Goal: Information Seeking & Learning: Learn about a topic

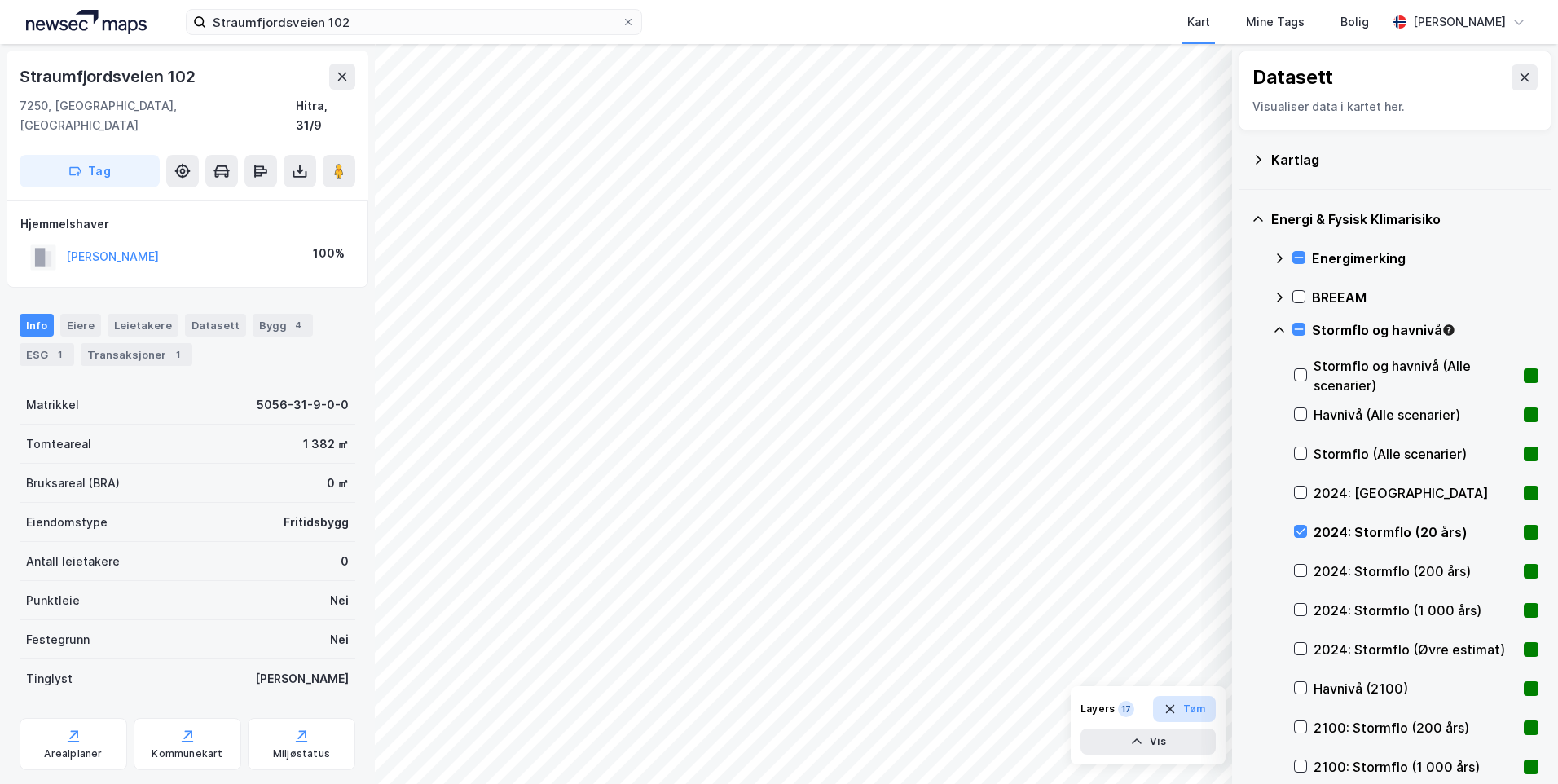
click at [1197, 707] on button "Tøm" at bounding box center [1184, 709] width 63 height 26
click at [630, 21] on icon at bounding box center [628, 22] width 7 height 7
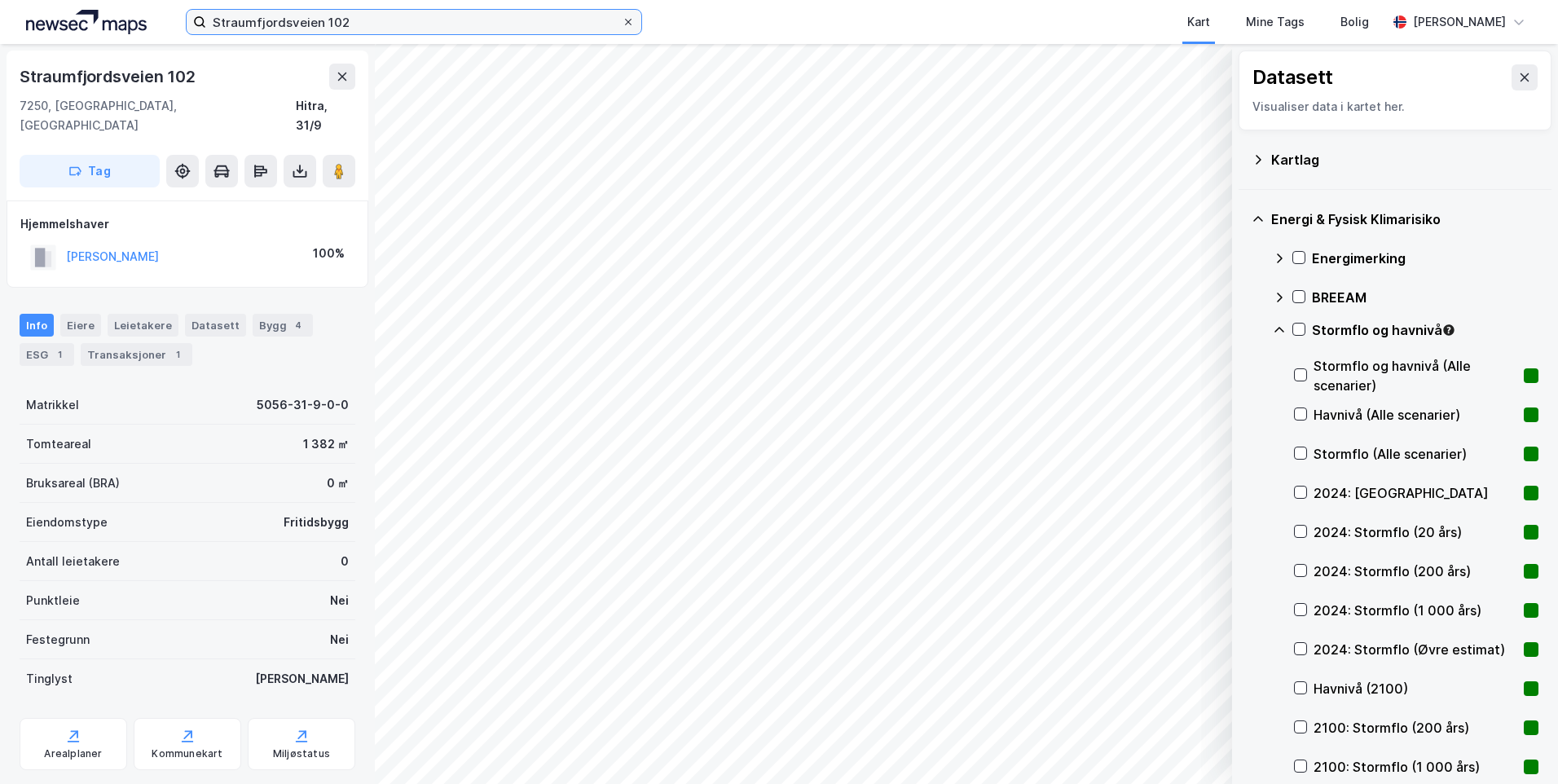
click at [622, 21] on input "Straumfjordsveien 102" at bounding box center [414, 22] width 416 height 24
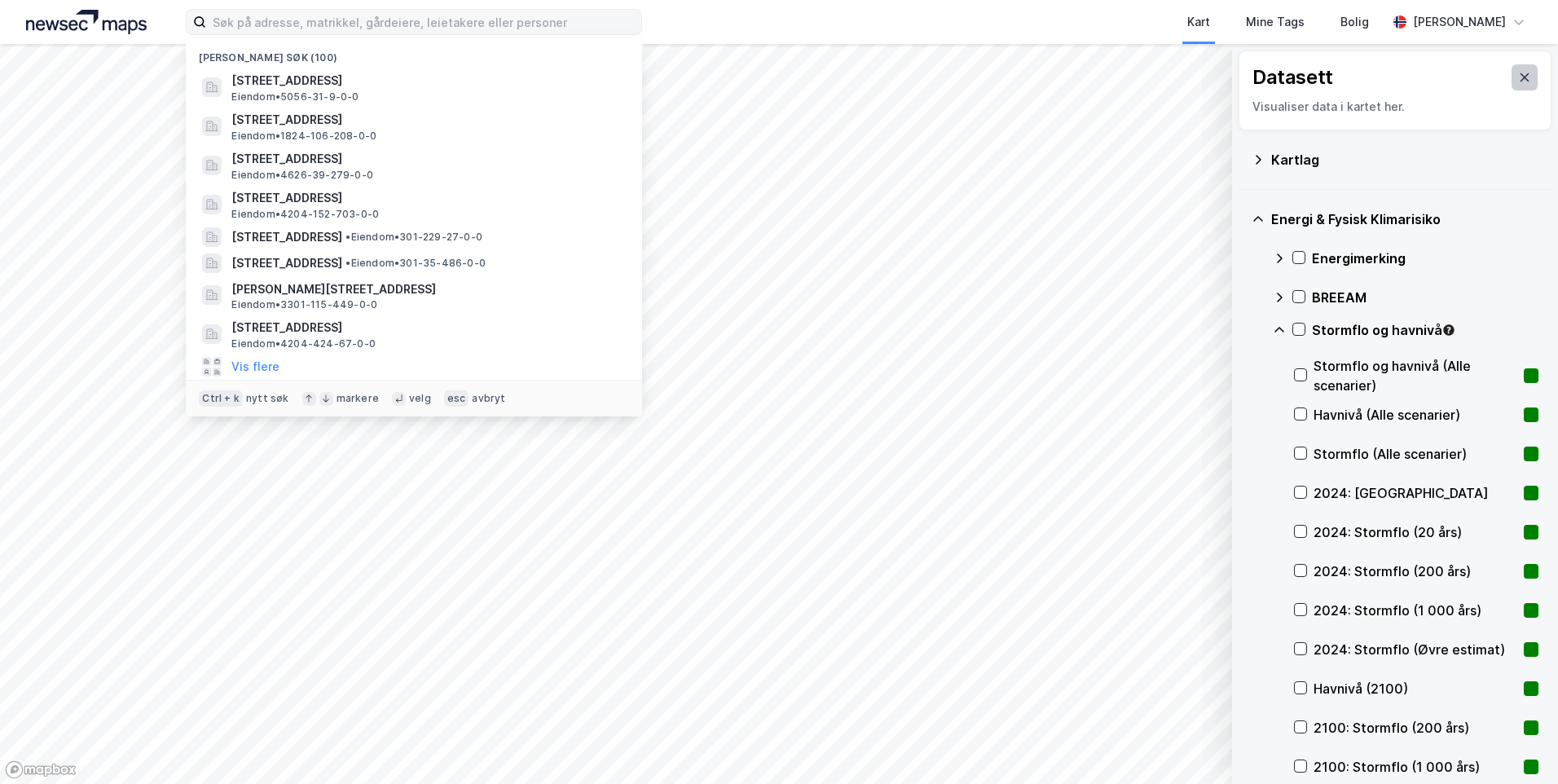
click at [1520, 81] on icon at bounding box center [1525, 77] width 9 height 8
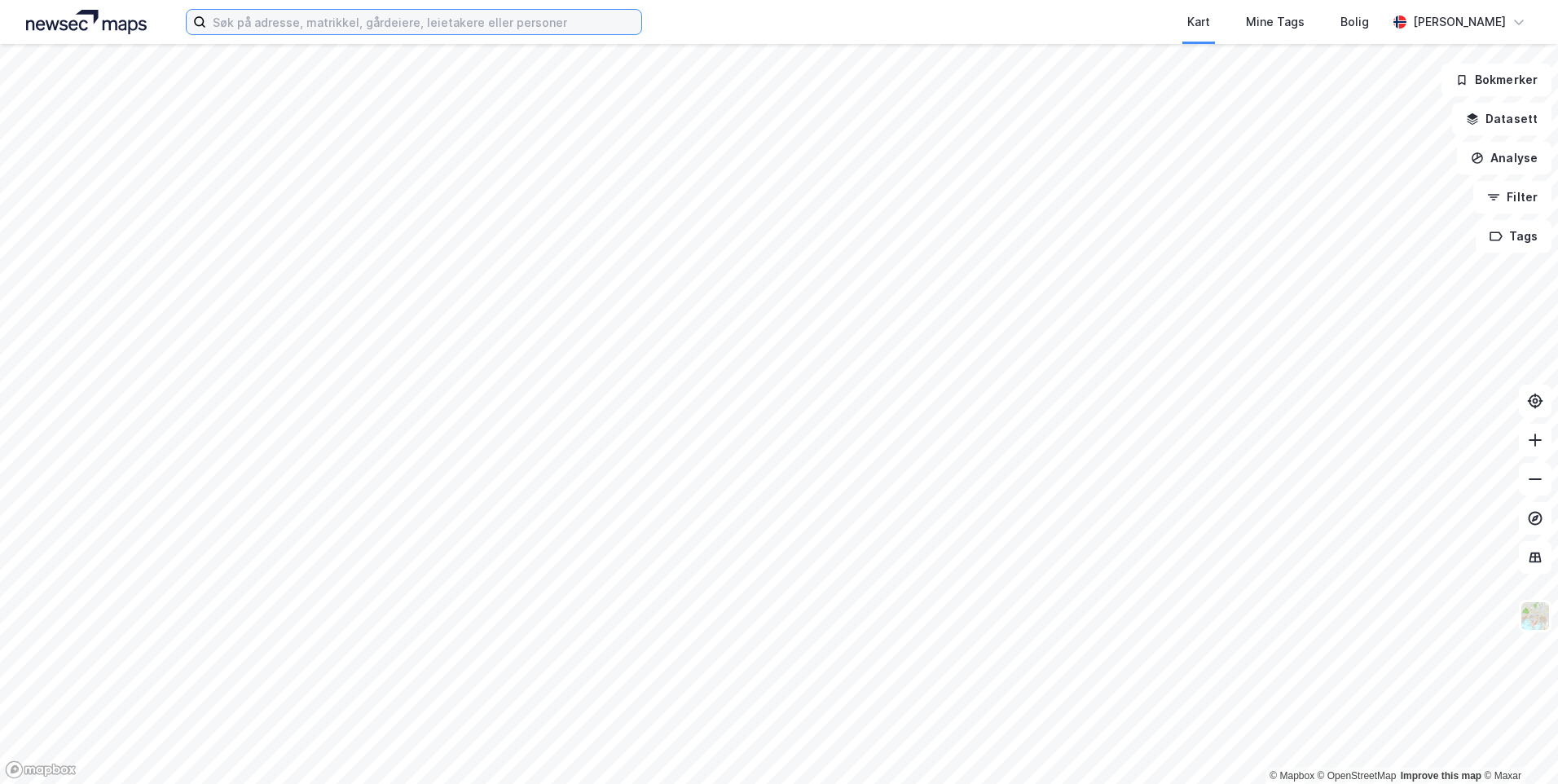
click at [336, 22] on input at bounding box center [424, 22] width 435 height 24
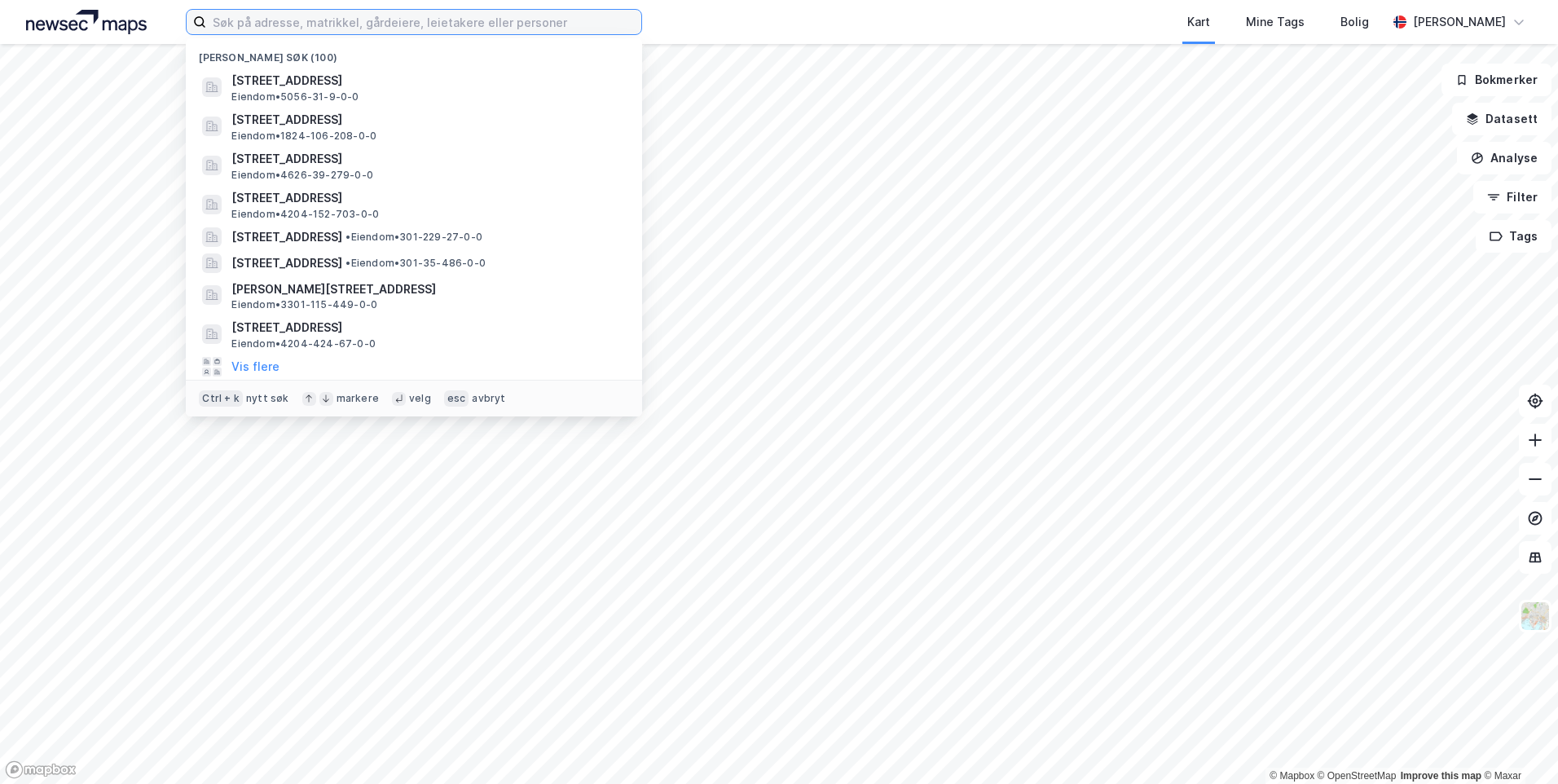
paste input "[PERSON_NAME] 74 E"
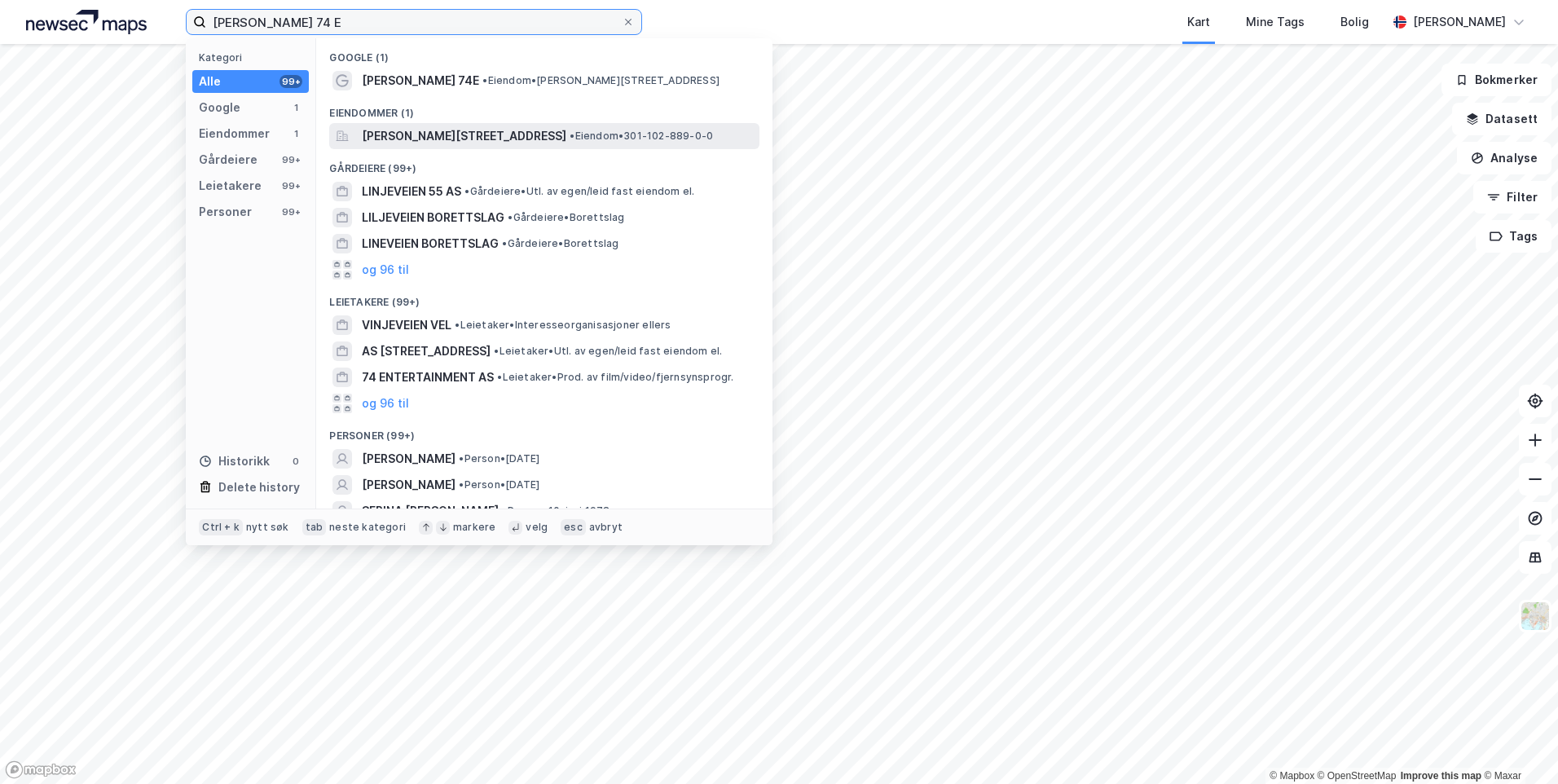
type input "[PERSON_NAME] 74 E"
click at [509, 145] on span "[PERSON_NAME][STREET_ADDRESS]" at bounding box center [464, 136] width 205 height 20
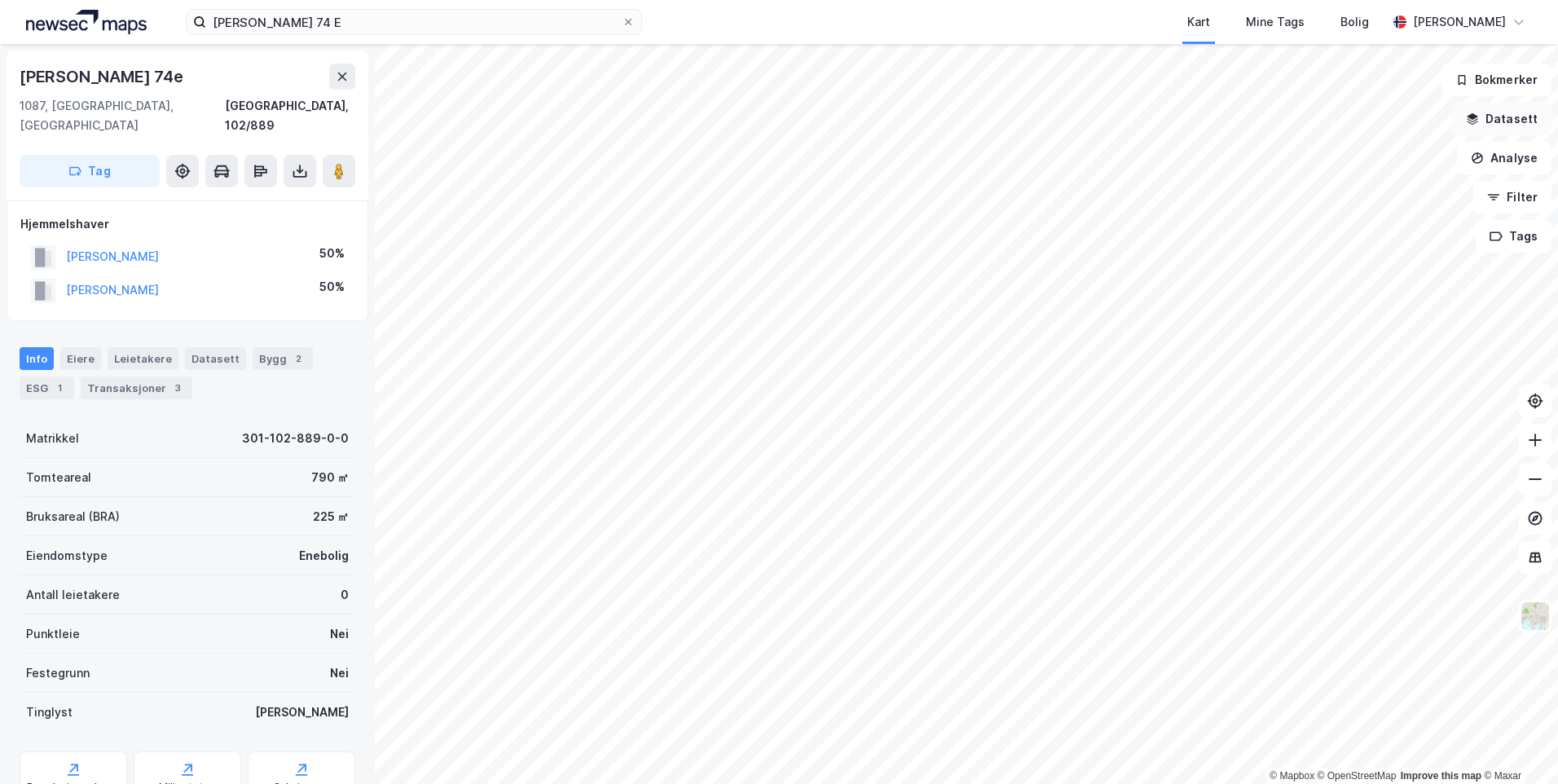
click at [1526, 121] on button "Datasett" at bounding box center [1501, 119] width 99 height 33
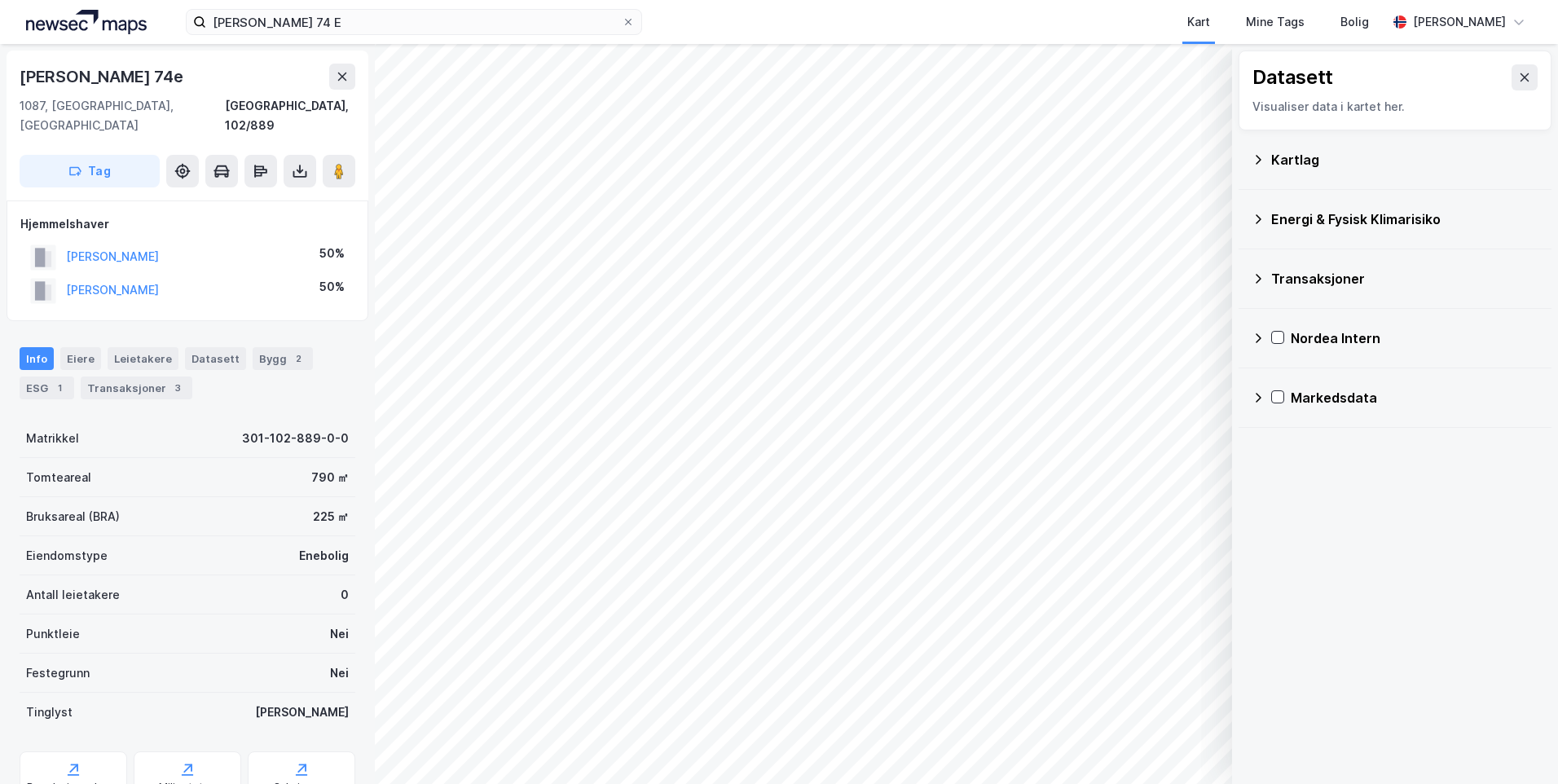
click at [1254, 168] on div "Kartlag" at bounding box center [1395, 160] width 287 height 40
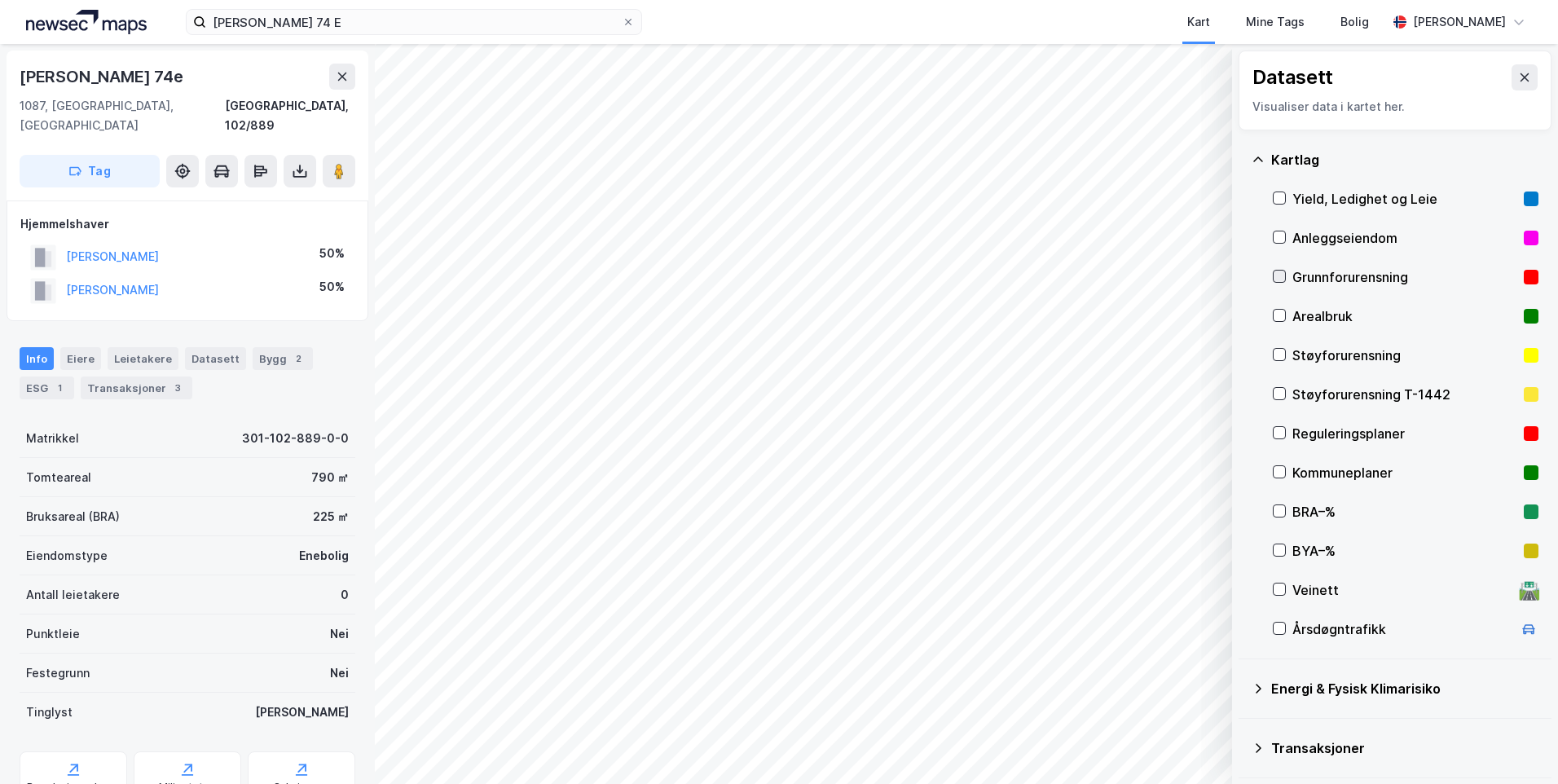
click at [1279, 275] on icon at bounding box center [1279, 276] width 11 height 11
click at [1258, 159] on icon at bounding box center [1258, 160] width 13 height 13
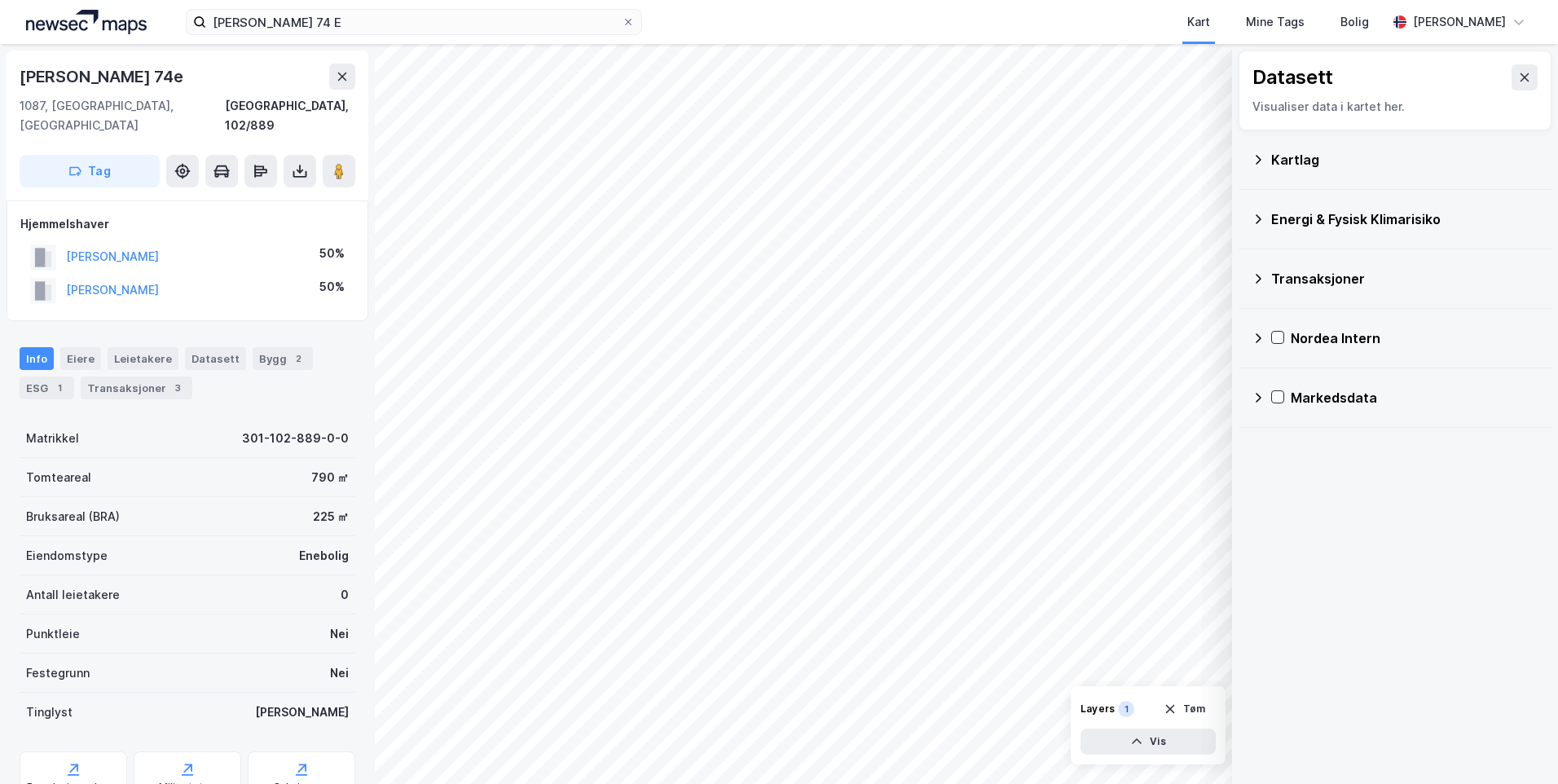
click at [1259, 217] on icon at bounding box center [1258, 219] width 6 height 9
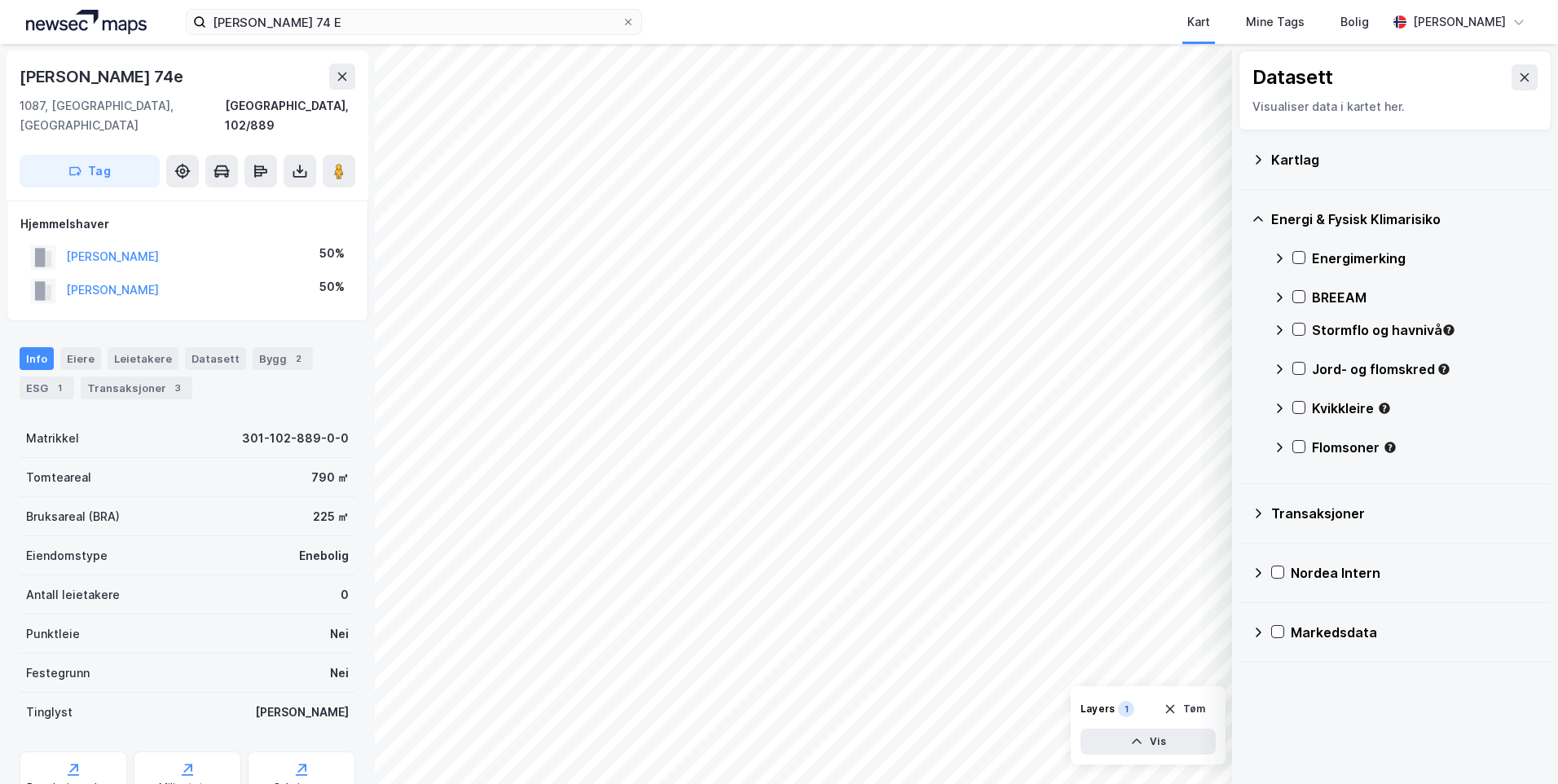
click at [1279, 256] on icon at bounding box center [1280, 258] width 13 height 13
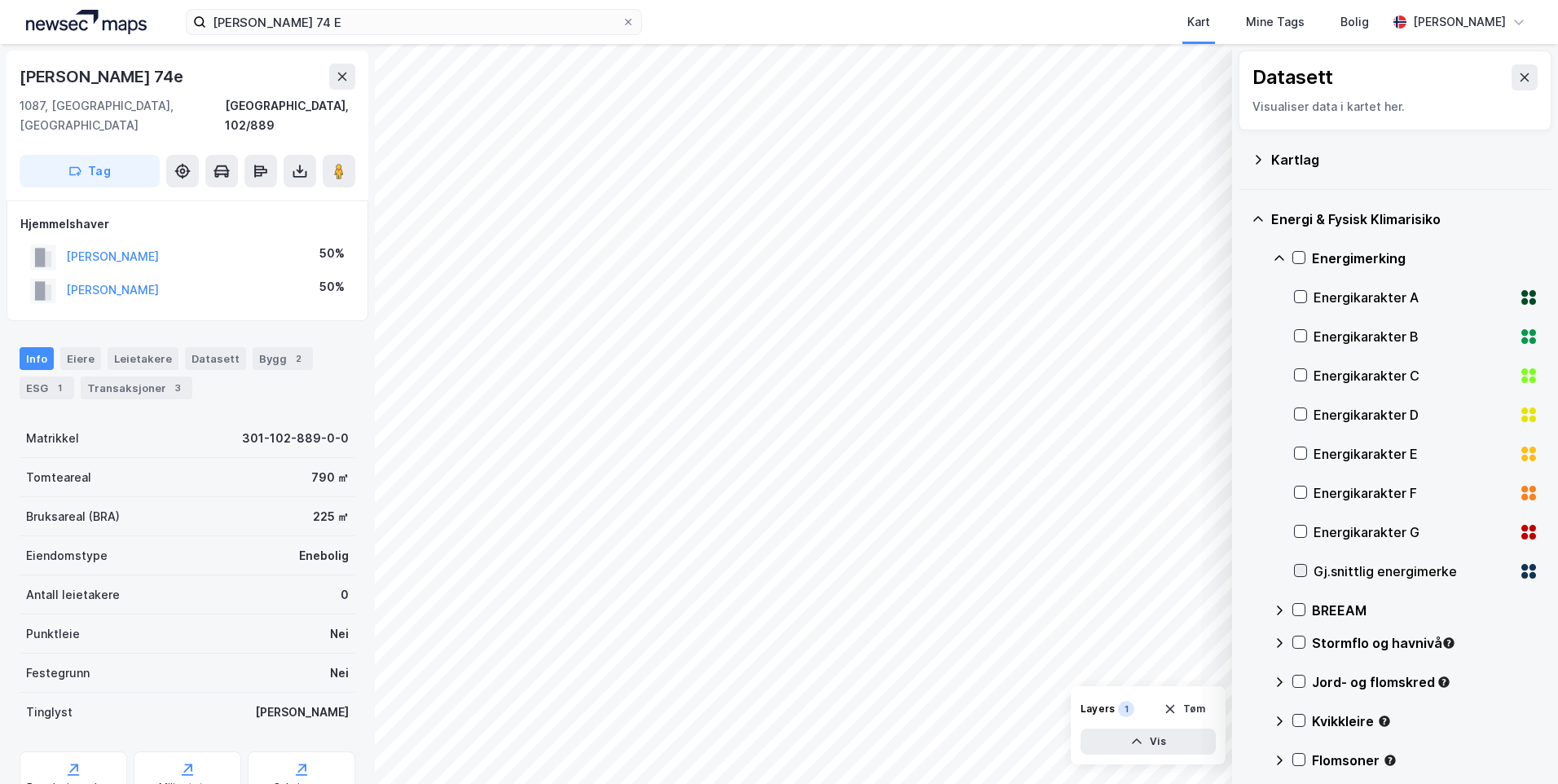
click at [1297, 572] on icon at bounding box center [1301, 570] width 11 height 11
click at [1275, 255] on icon at bounding box center [1280, 258] width 13 height 13
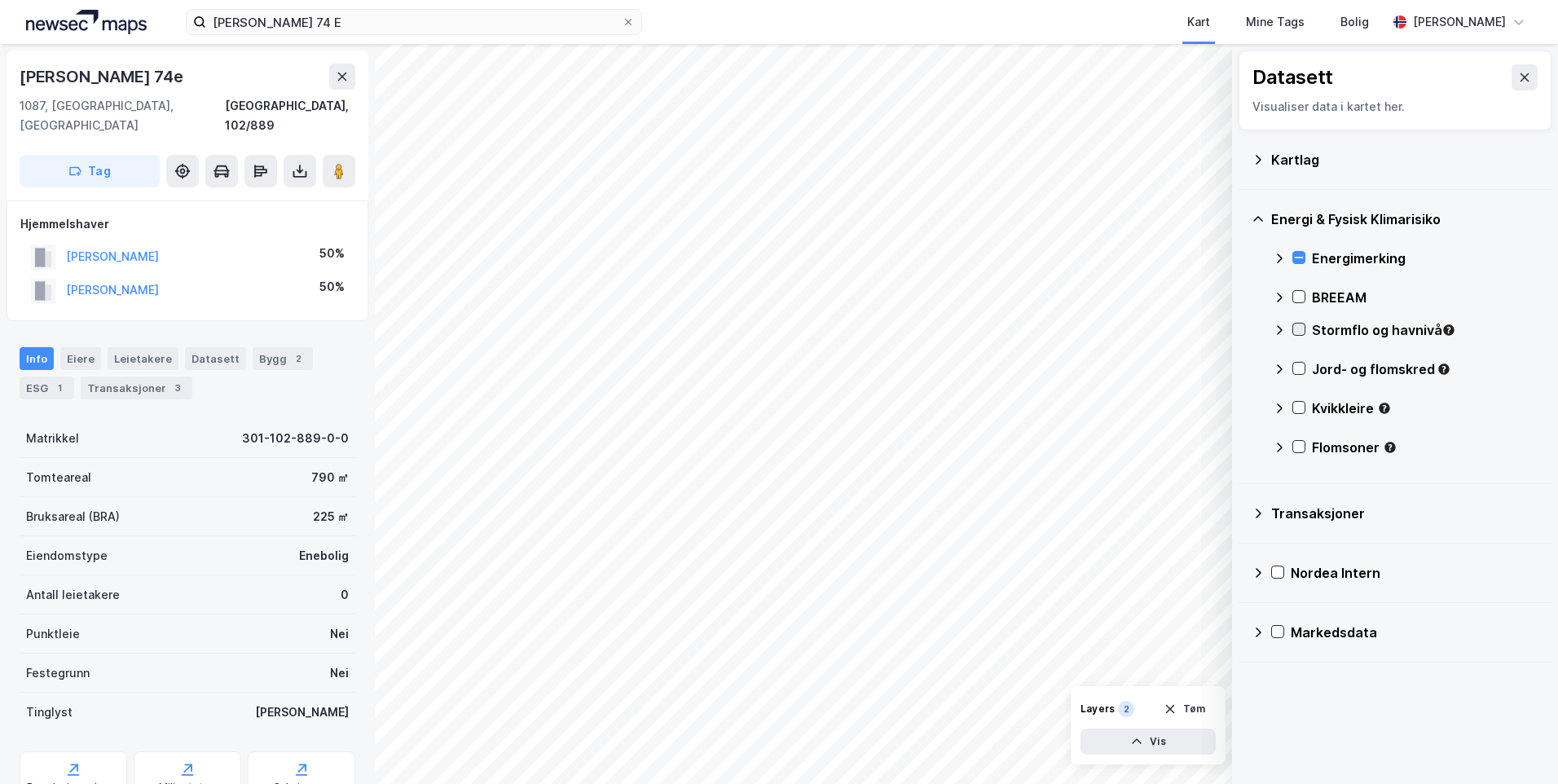
click at [1300, 332] on icon at bounding box center [1299, 329] width 11 height 11
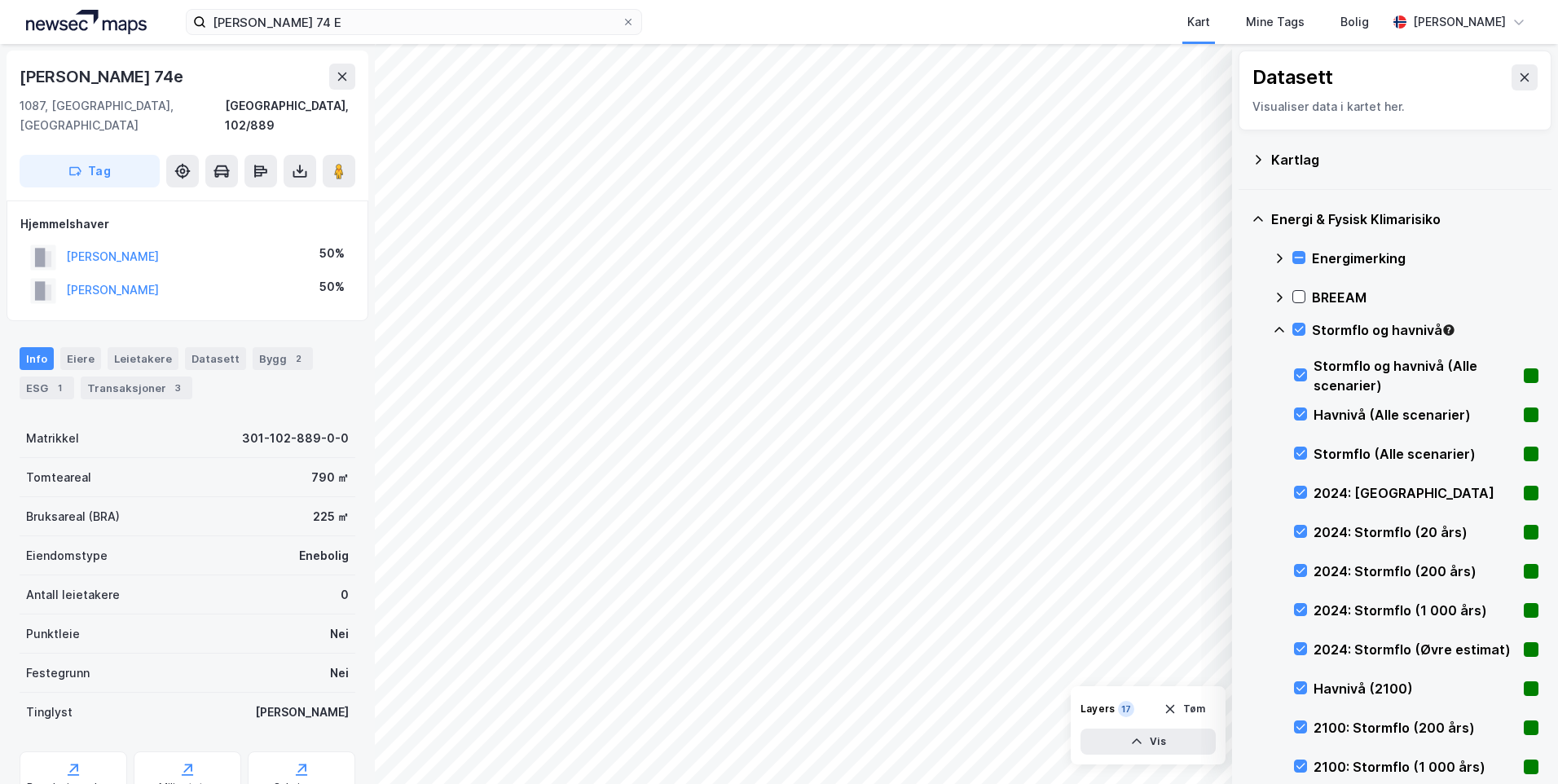
click at [1279, 330] on icon at bounding box center [1280, 330] width 13 height 13
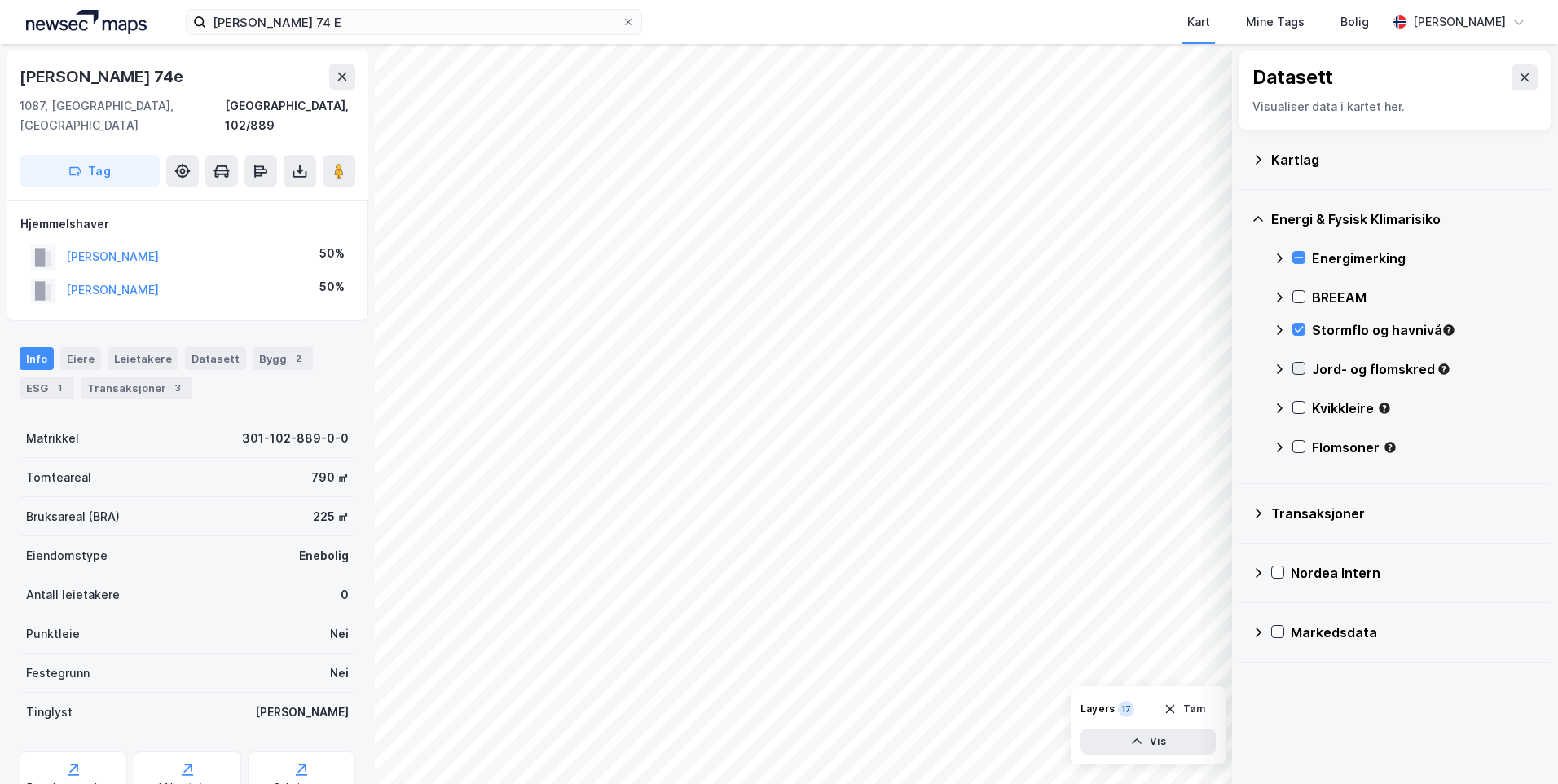
click at [1302, 370] on icon at bounding box center [1299, 368] width 11 height 11
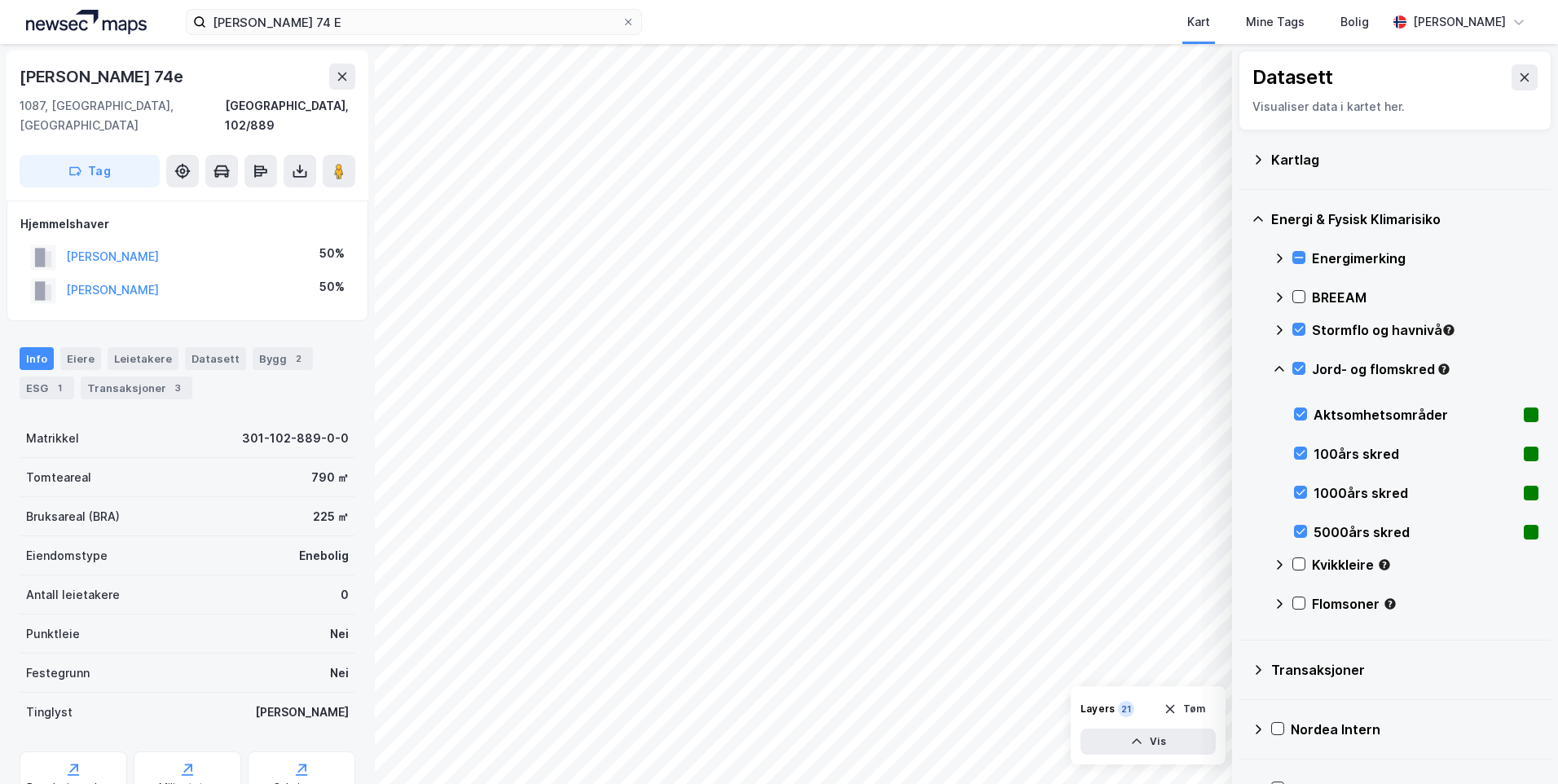
click at [1277, 364] on icon at bounding box center [1280, 369] width 13 height 13
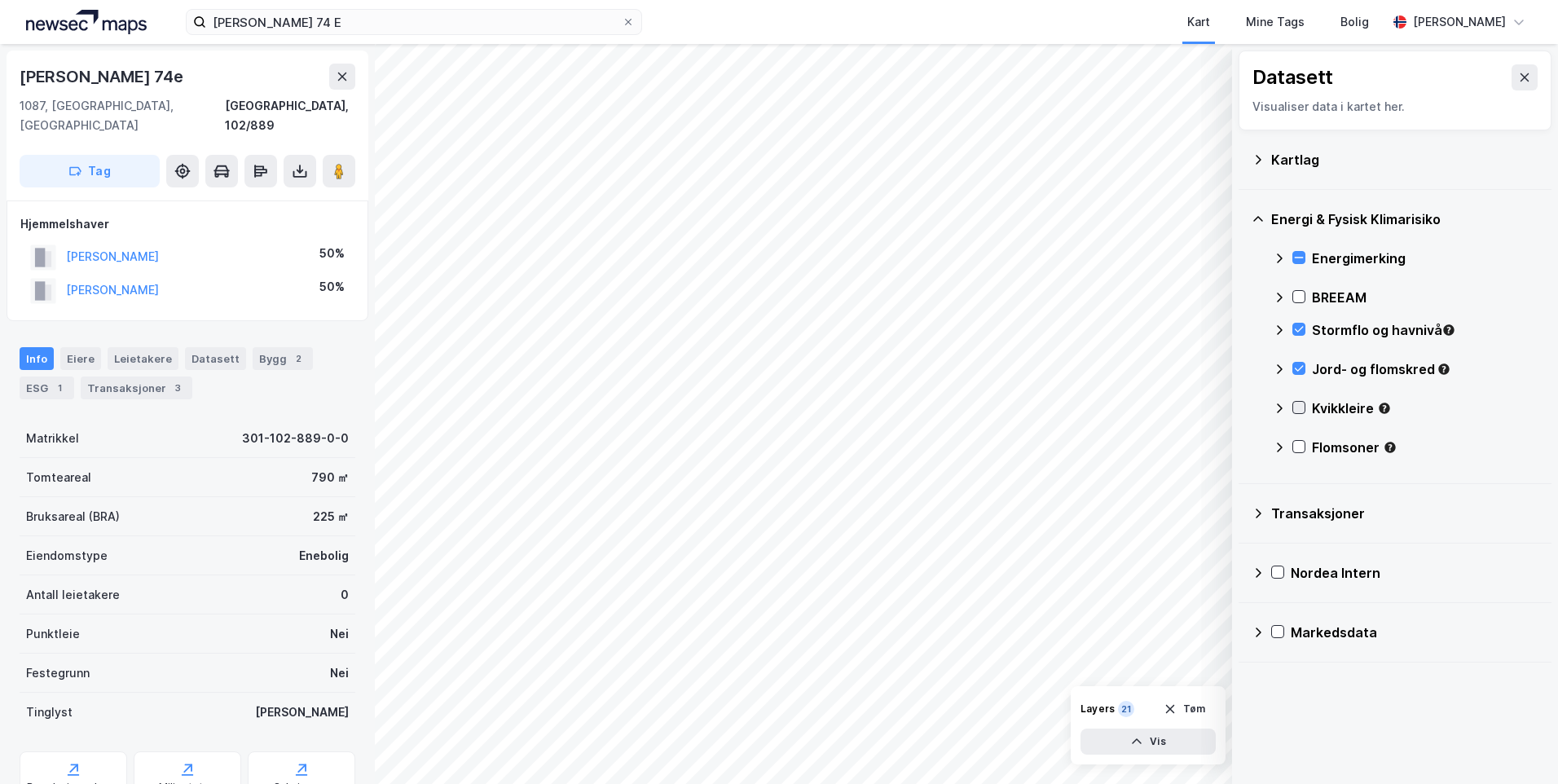
click at [1298, 402] on icon at bounding box center [1299, 407] width 11 height 11
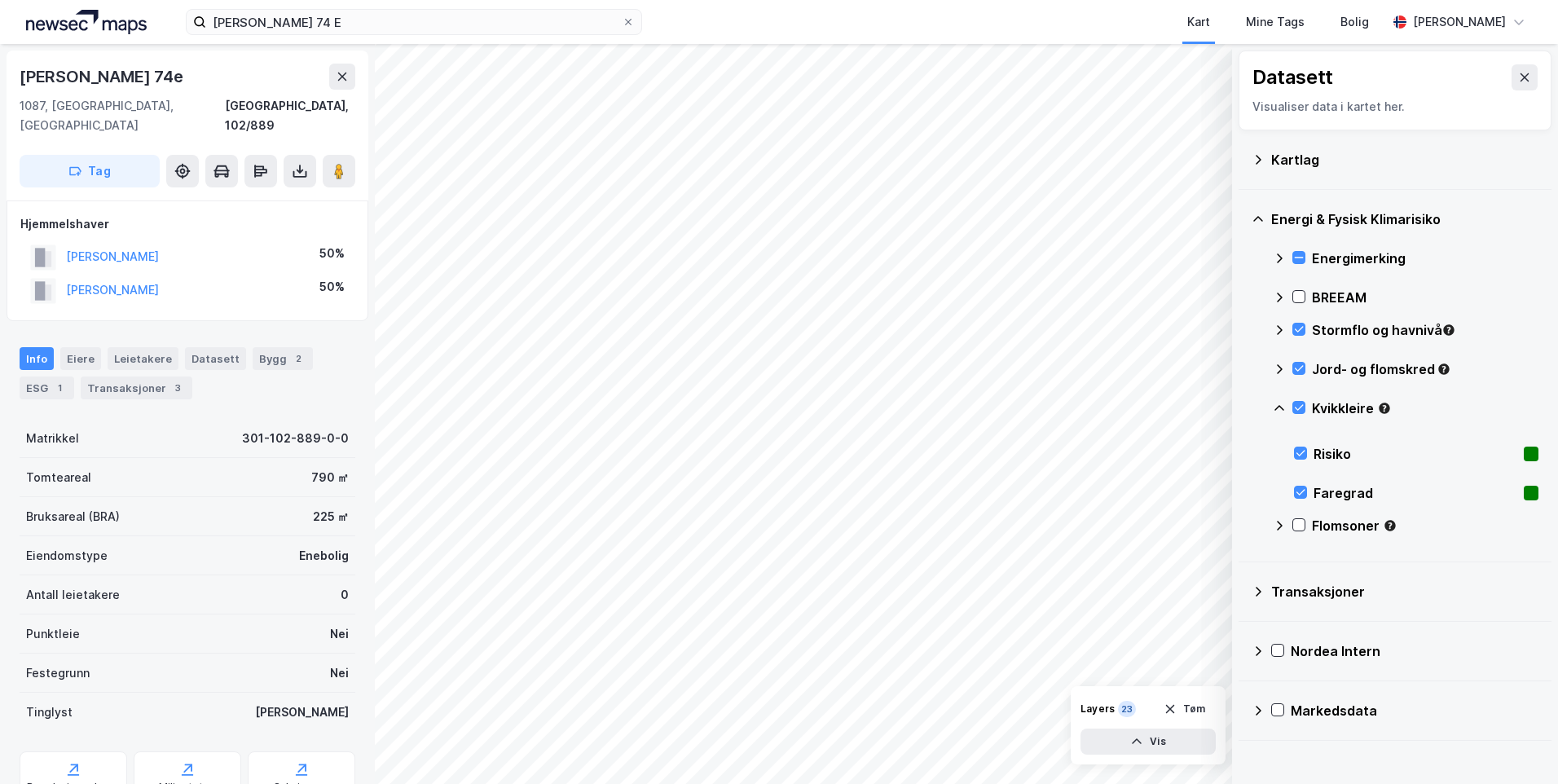
click at [1281, 404] on icon at bounding box center [1280, 408] width 13 height 13
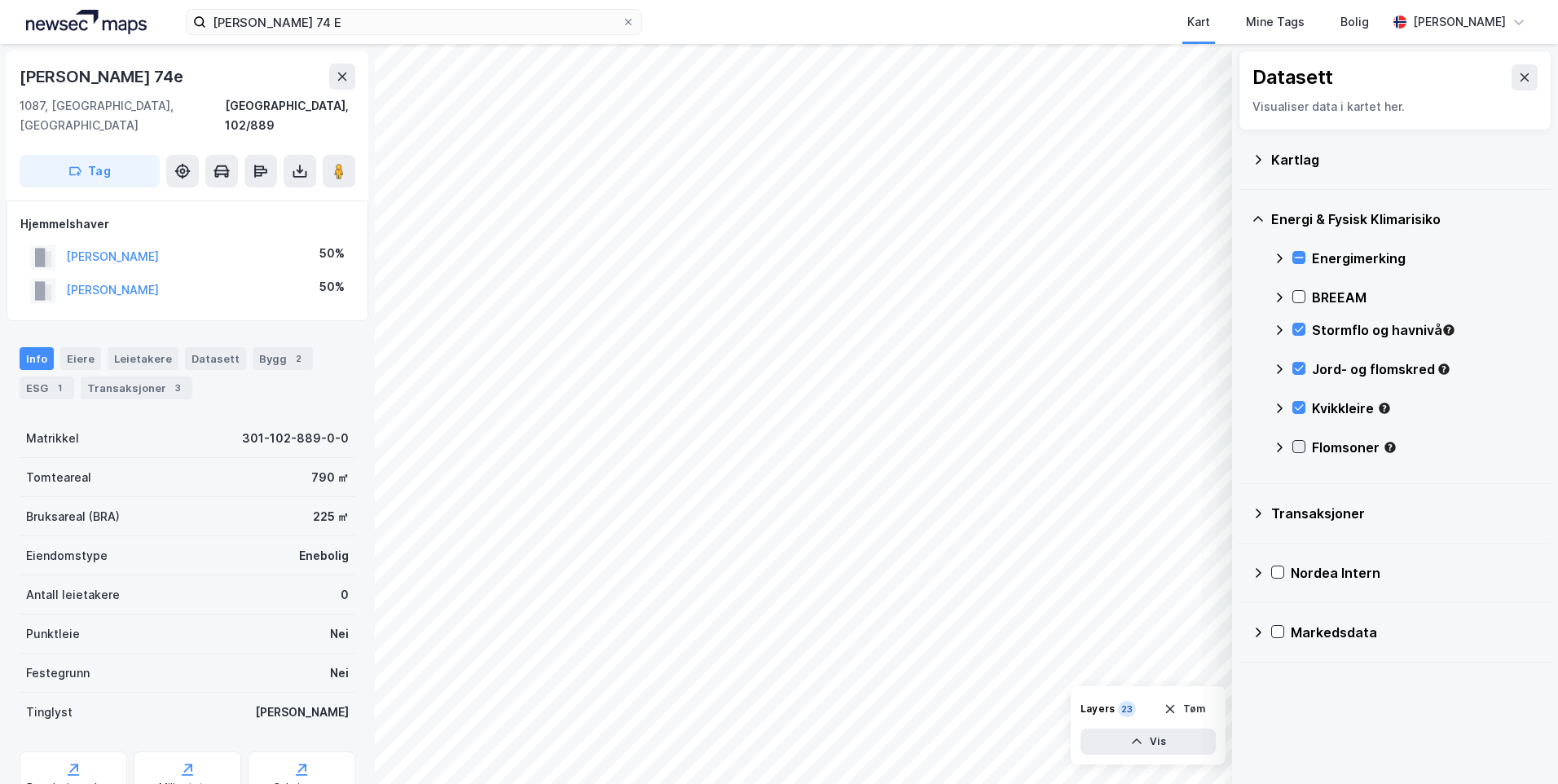
click at [1297, 442] on icon at bounding box center [1299, 447] width 11 height 11
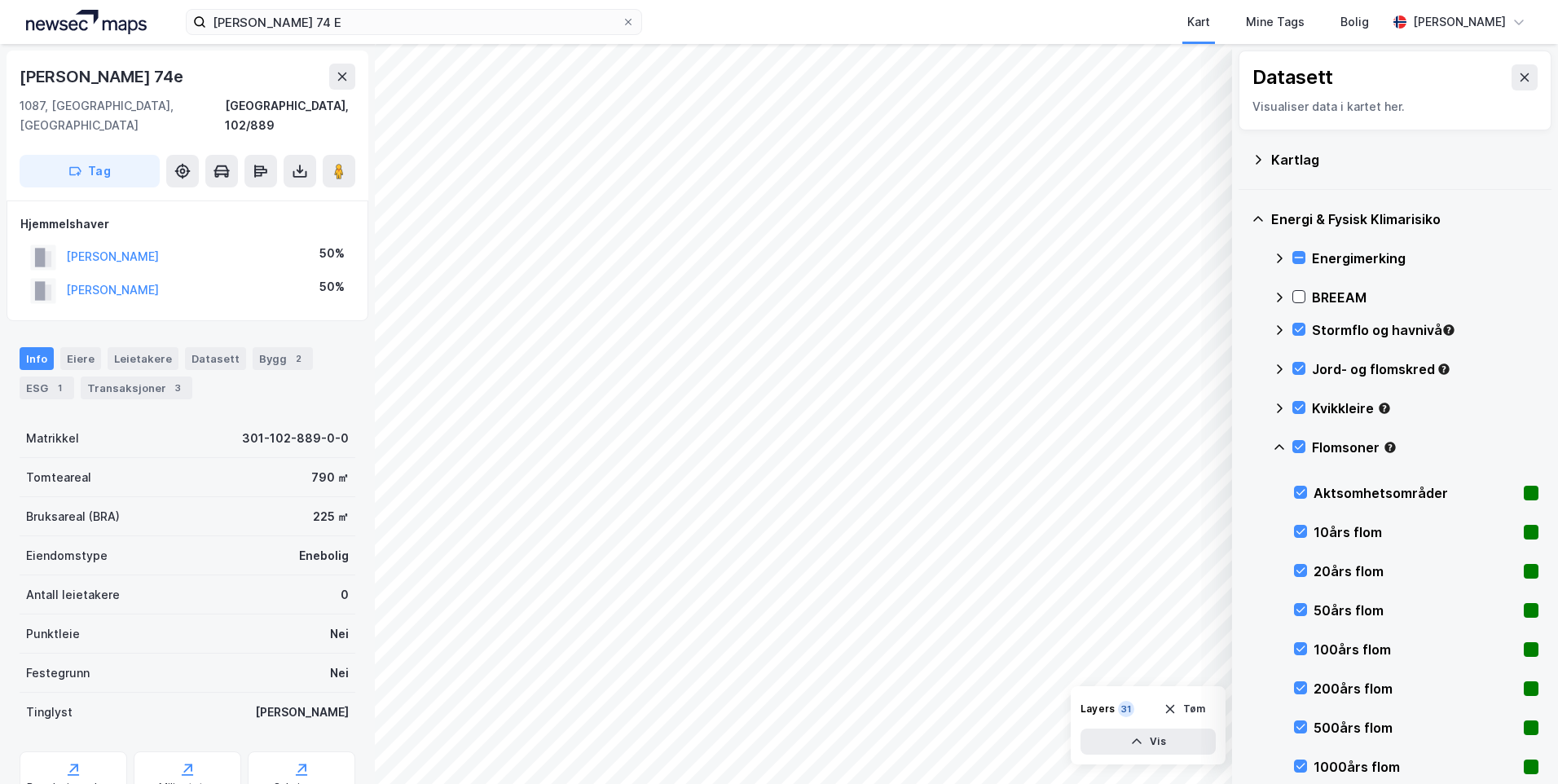
click at [1279, 443] on icon at bounding box center [1280, 448] width 13 height 13
